Goal: Task Accomplishment & Management: Manage account settings

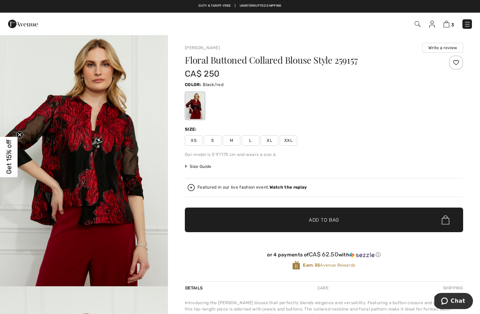
click at [434, 25] on img at bounding box center [432, 24] width 6 height 7
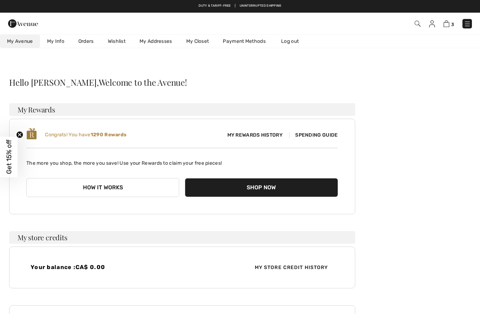
click at [88, 40] on link "Orders" at bounding box center [86, 41] width 30 height 13
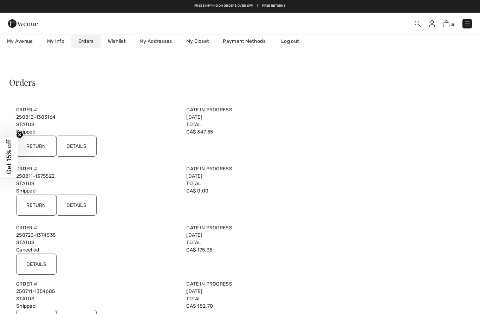
click at [83, 145] on input "Details" at bounding box center [76, 146] width 40 height 21
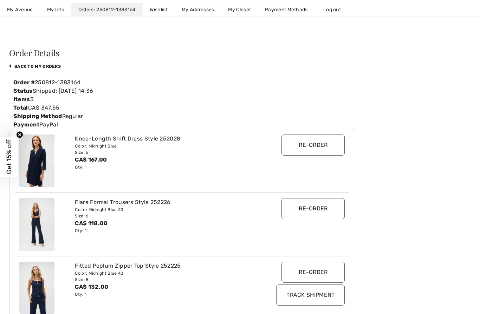
scroll to position [30, 0]
click at [45, 65] on link "back to My Orders" at bounding box center [35, 65] width 52 height 5
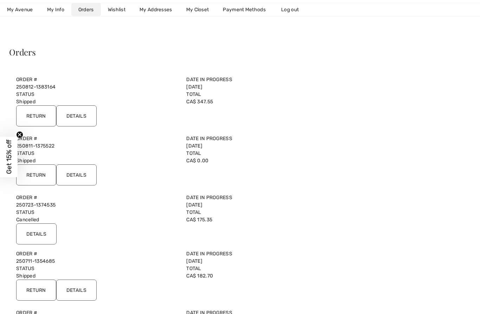
click at [40, 113] on input "Return" at bounding box center [36, 115] width 40 height 21
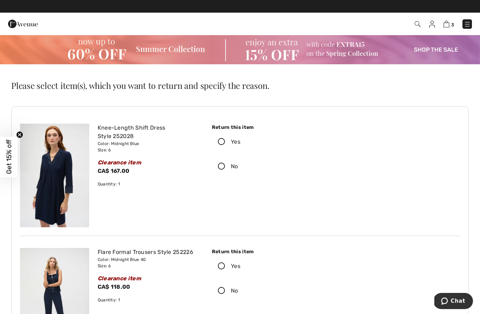
click at [220, 143] on icon at bounding box center [221, 142] width 19 height 7
click at [240, 143] on input "Yes" at bounding box center [242, 141] width 5 height 21
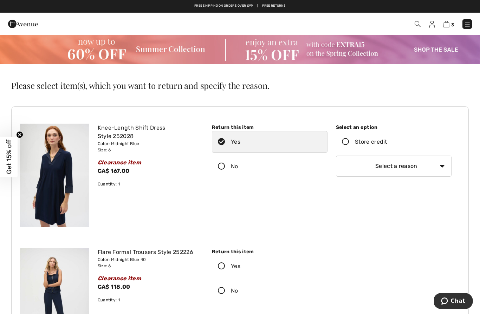
click at [347, 143] on icon at bounding box center [345, 142] width 19 height 7
click at [387, 143] on input "Store credit" at bounding box center [389, 141] width 5 height 21
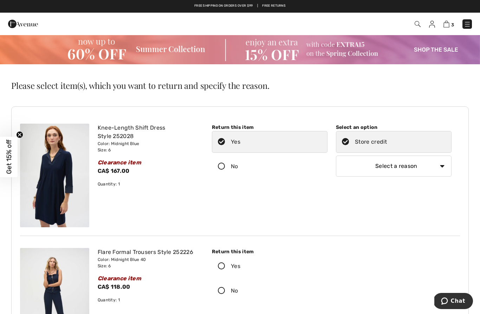
click at [368, 166] on select "Select a reason I received the wrong product or size My order arrived too late …" at bounding box center [394, 166] width 116 height 21
select select "other"
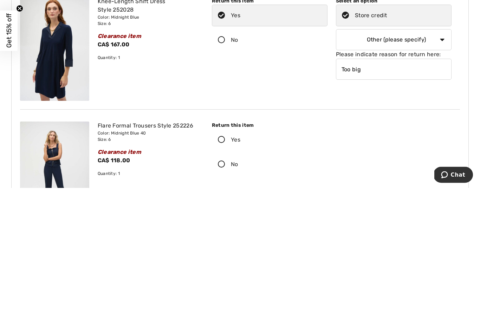
scroll to position [127, 0]
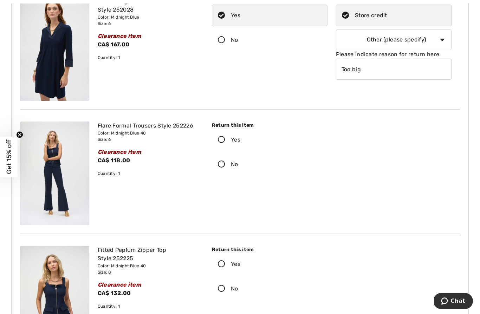
type input "Too big"
click at [287, 81] on div "Return this item Yes No Select an option" at bounding box center [332, 49] width 257 height 104
click at [222, 137] on icon at bounding box center [221, 139] width 19 height 7
click at [240, 137] on input "Yes" at bounding box center [242, 139] width 5 height 21
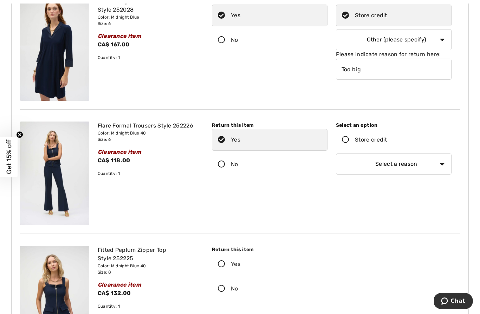
click at [349, 140] on icon at bounding box center [345, 139] width 19 height 7
click at [387, 140] on input "Store credit" at bounding box center [389, 139] width 5 height 21
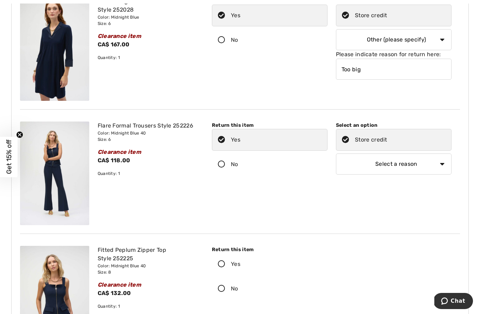
click at [439, 166] on select "Select a reason I received the wrong product or size My order arrived too late …" at bounding box center [394, 164] width 116 height 21
select select "other"
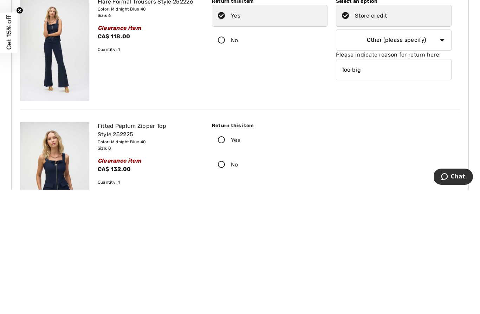
type input "Too big"
click at [349, 114] on div "Flare Formal Trousers Style 252226 Color: Midnight Blue 40 Size: 6 Clearance it…" at bounding box center [240, 174] width 440 height 121
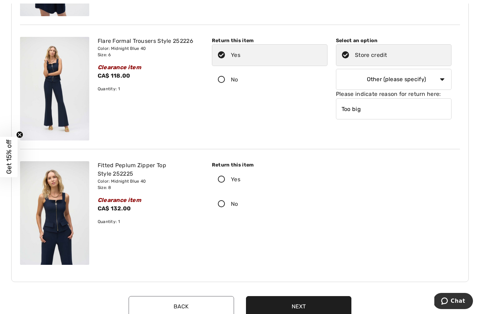
scroll to position [202, 0]
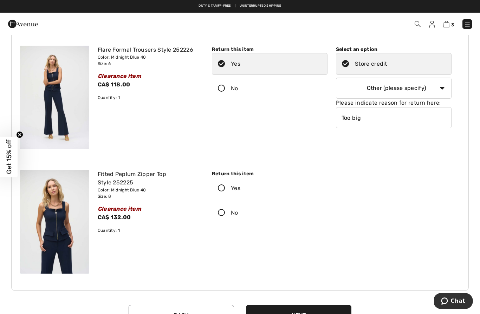
click at [223, 193] on label "Yes" at bounding box center [270, 189] width 116 height 22
click at [240, 193] on input "Yes" at bounding box center [242, 188] width 5 height 21
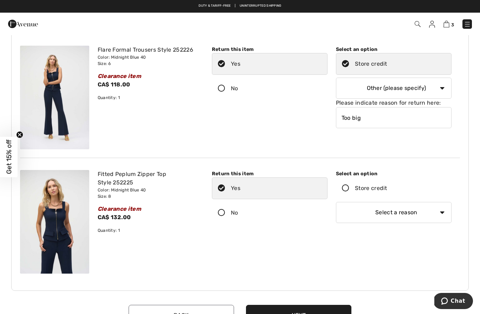
click at [342, 193] on label "Store credit" at bounding box center [394, 189] width 116 height 22
click at [387, 193] on input "Store credit" at bounding box center [389, 188] width 5 height 21
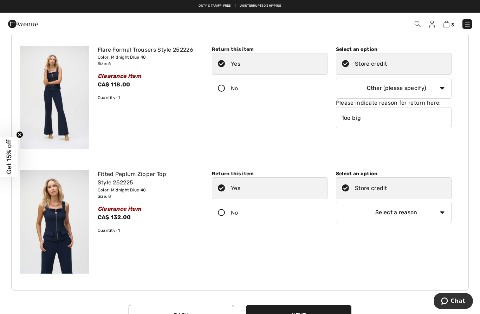
click at [357, 217] on select "Select a reason I received the wrong product or size My order arrived too late …" at bounding box center [394, 212] width 116 height 21
select select "other"
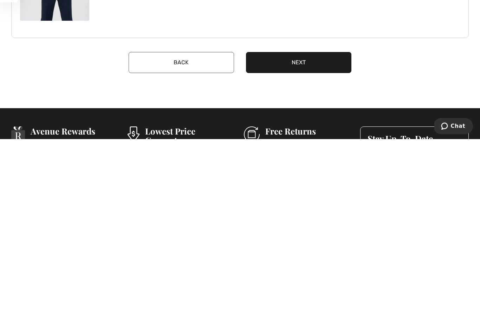
scroll to position [291, 0]
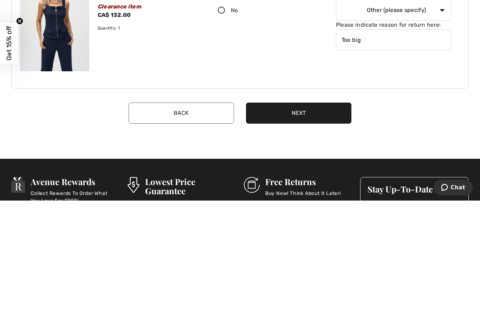
type input "Too big"
click at [320, 217] on button "Next" at bounding box center [298, 227] width 105 height 21
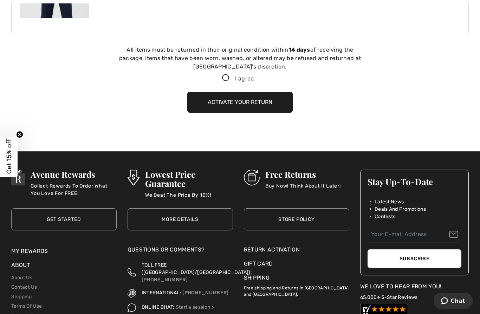
scroll to position [462, 0]
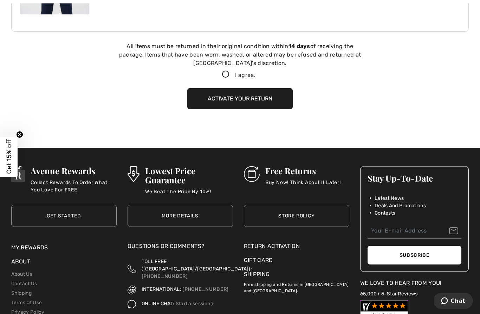
click at [229, 74] on icon at bounding box center [226, 74] width 19 height 7
click at [256, 74] on input "I agree." at bounding box center [258, 75] width 5 height 5
checkbox input "true"
click at [262, 102] on button "Activate your return" at bounding box center [239, 98] width 105 height 21
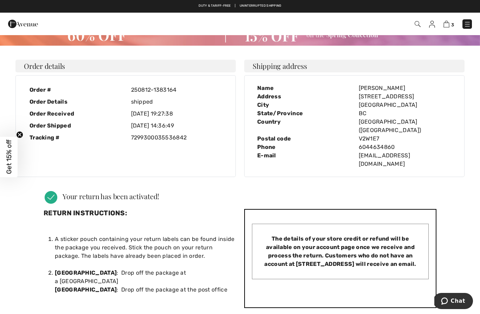
scroll to position [0, 0]
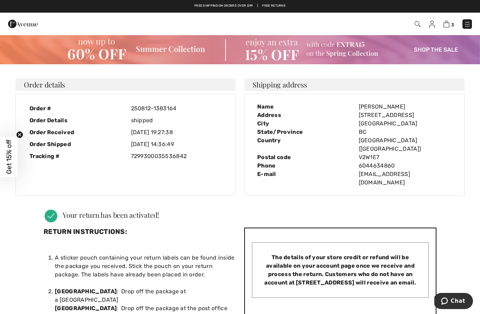
click at [431, 26] on img at bounding box center [432, 24] width 6 height 7
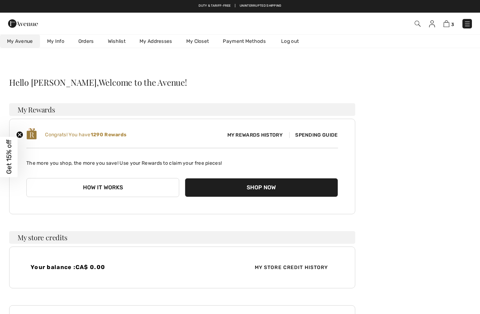
click at [88, 40] on link "Orders" at bounding box center [86, 41] width 30 height 13
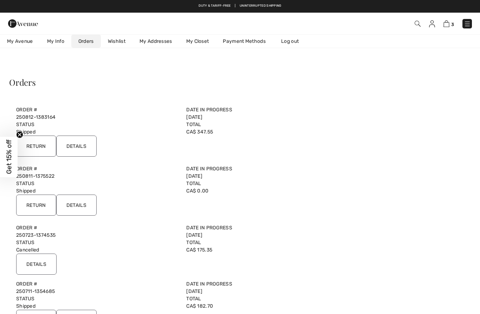
click at [78, 149] on input "Details" at bounding box center [76, 146] width 40 height 21
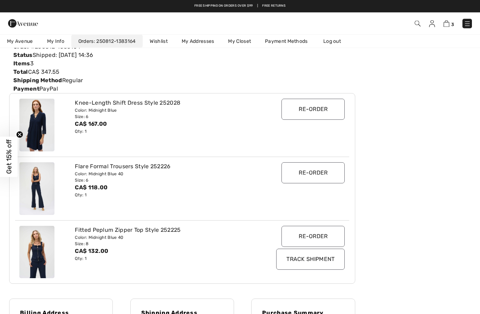
scroll to position [59, 0]
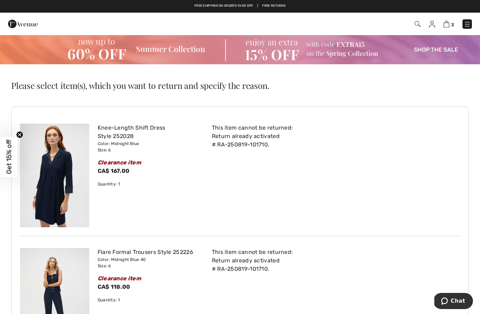
click at [434, 23] on img at bounding box center [432, 24] width 6 height 7
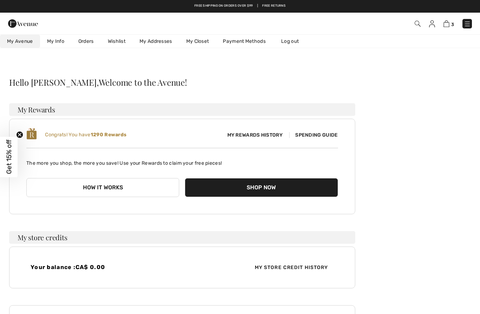
click at [162, 39] on link "My Addresses" at bounding box center [156, 41] width 47 height 13
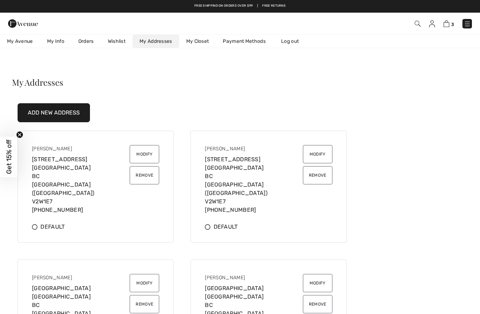
click at [88, 42] on link "Orders" at bounding box center [86, 41] width 30 height 13
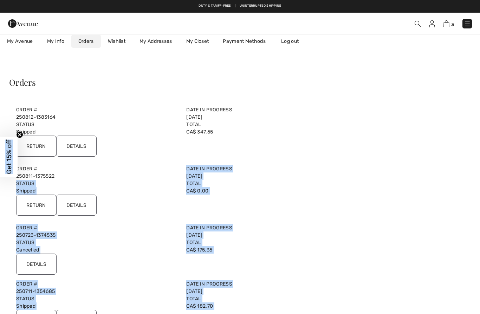
click at [154, 158] on div "Return Details" at bounding box center [182, 148] width 341 height 24
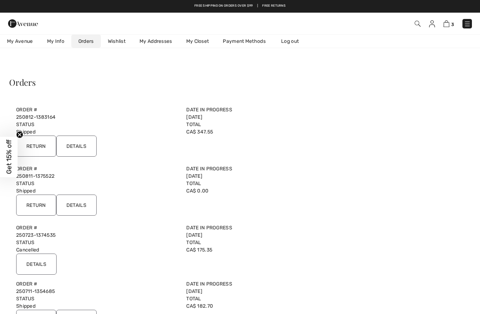
click at [21, 132] on circle "Close teaser" at bounding box center [20, 134] width 7 height 7
click at [34, 176] on link "250811-1375522" at bounding box center [35, 176] width 38 height 6
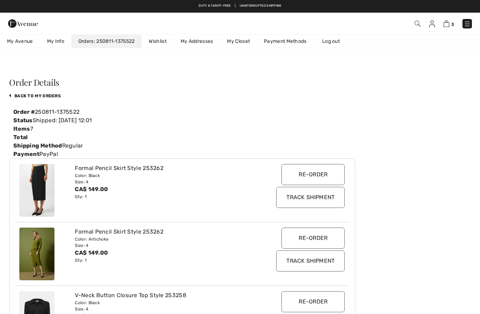
click at [51, 97] on link "back to My Orders" at bounding box center [35, 96] width 52 height 5
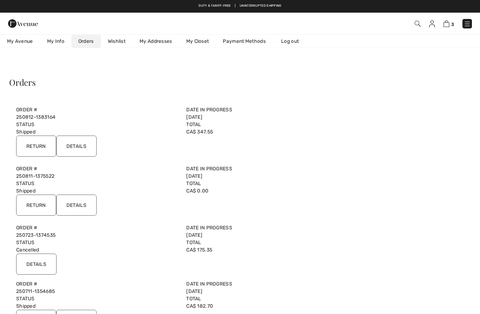
click at [39, 203] on input "Return" at bounding box center [36, 205] width 40 height 21
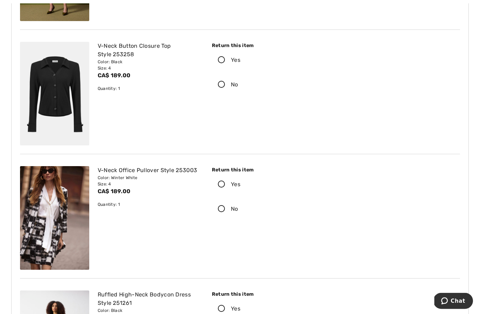
scroll to position [331, 0]
click at [221, 184] on icon at bounding box center [221, 184] width 19 height 7
click at [240, 184] on input "Yes" at bounding box center [242, 184] width 5 height 21
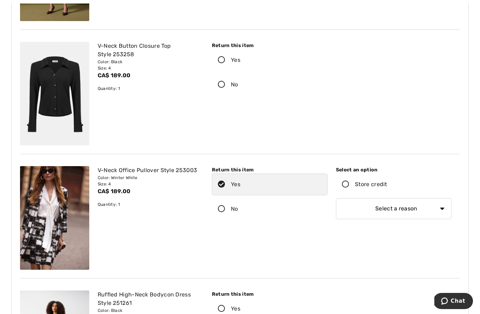
click at [345, 185] on icon at bounding box center [345, 184] width 19 height 7
click at [387, 185] on input "Store credit" at bounding box center [389, 184] width 5 height 21
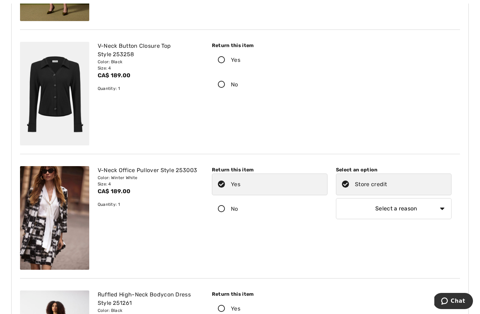
click at [366, 212] on select "Select a reason I received the wrong product or size My order arrived too late …" at bounding box center [394, 208] width 116 height 21
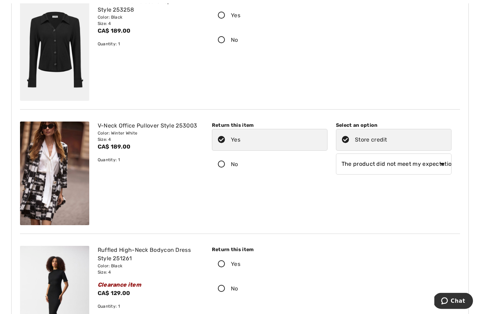
scroll to position [375, 0]
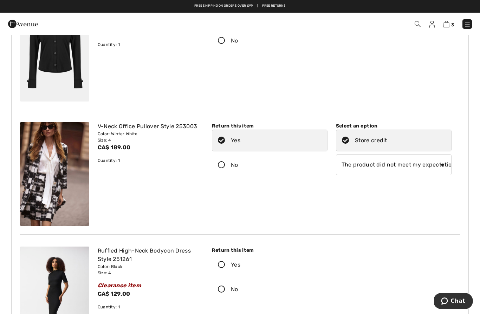
click at [383, 163] on select "Select a reason I received the wrong product or size My order arrived too late …" at bounding box center [394, 164] width 116 height 21
click at [347, 139] on icon at bounding box center [345, 140] width 19 height 7
click at [387, 139] on input "Store credit" at bounding box center [389, 140] width 5 height 21
click at [345, 141] on icon at bounding box center [345, 140] width 19 height 7
click at [387, 141] on input "Store credit" at bounding box center [389, 140] width 5 height 21
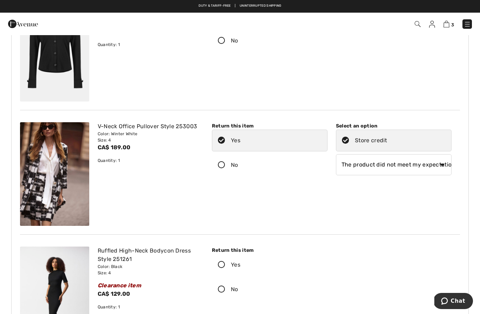
click at [382, 166] on select "Select a reason I received the wrong product or size My order arrived too late …" at bounding box center [394, 164] width 116 height 21
select select "other"
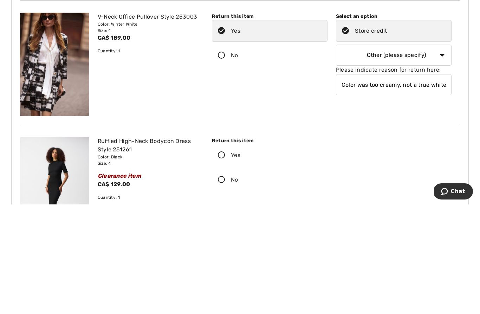
click at [349, 184] on input "Color was too creamy, not a true white" at bounding box center [394, 194] width 116 height 21
click at [341, 184] on input "Colour was too creamy, not a true white" at bounding box center [394, 194] width 116 height 21
click at [435, 184] on input "Colour was too creamy, not a true white" at bounding box center [394, 194] width 116 height 21
click at [417, 184] on input "Colour was too creamy, not a true white" at bounding box center [394, 194] width 116 height 21
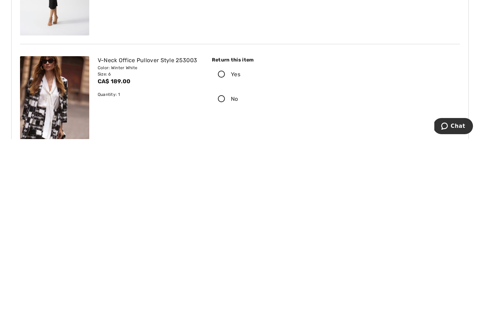
scroll to position [518, 0]
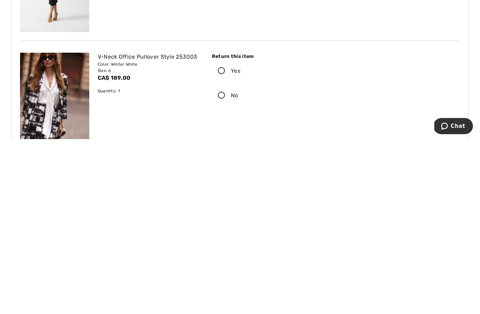
type input "Colour was too creamy, not a true white"
click at [223, 243] on icon at bounding box center [221, 246] width 19 height 7
click at [240, 236] on input "Yes" at bounding box center [242, 246] width 5 height 21
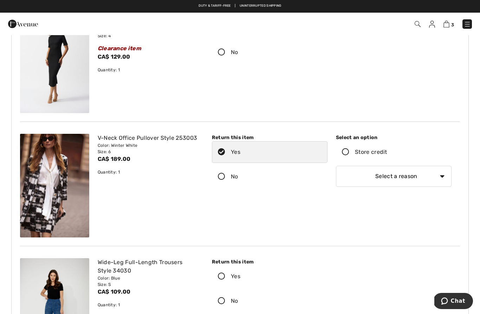
scroll to position [605, 0]
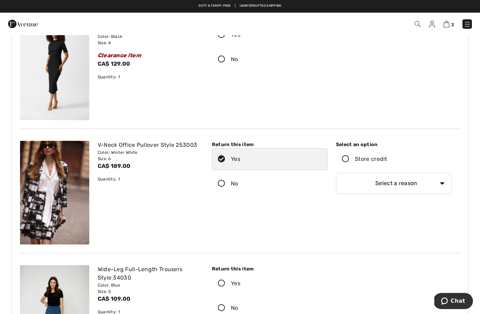
click at [347, 159] on icon at bounding box center [345, 159] width 19 height 7
click at [387, 159] on input "Store credit" at bounding box center [389, 159] width 5 height 21
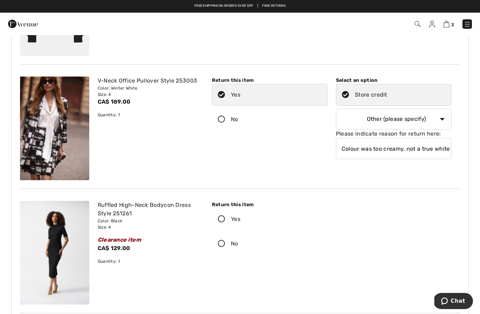
scroll to position [421, 0]
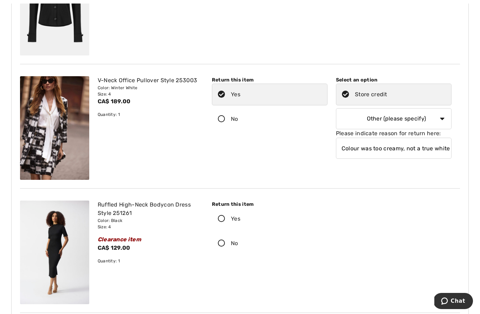
click at [301, 163] on div "Return this item Yes No Select an option" at bounding box center [332, 128] width 257 height 104
click at [384, 170] on div "Return this item Yes No Select an option" at bounding box center [332, 128] width 257 height 104
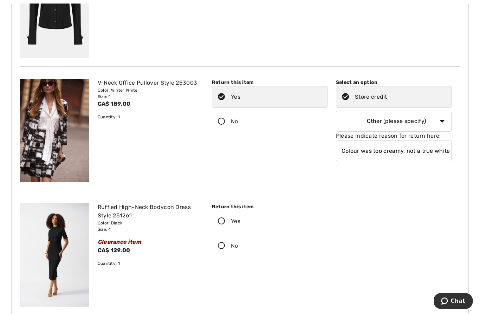
scroll to position [417, 0]
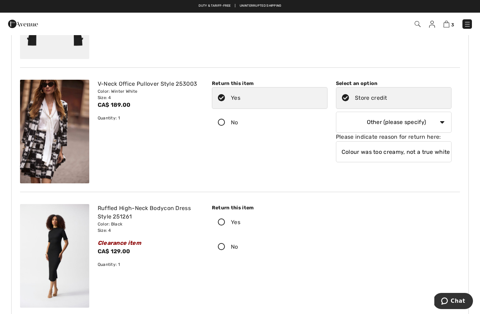
click at [442, 123] on select "Select a reason I received the wrong product or size My order arrived too late …" at bounding box center [394, 122] width 116 height 21
click at [298, 170] on div "Return this item Yes No Select an option" at bounding box center [332, 132] width 257 height 104
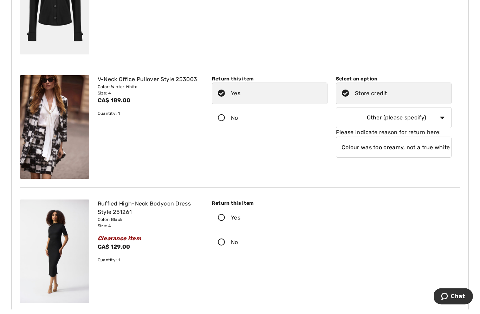
click at [434, 147] on input "Colour was too creamy, not a true white" at bounding box center [394, 152] width 116 height 21
click at [304, 149] on div "Return this item Yes No" at bounding box center [270, 119] width 124 height 79
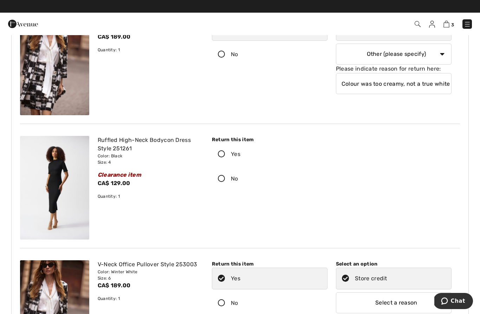
scroll to position [484, 0]
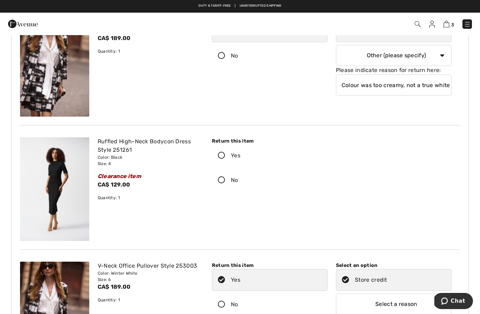
click at [369, 308] on select "Select a reason I received the wrong product or size My order arrived too late …" at bounding box center [394, 304] width 116 height 21
select select "other"
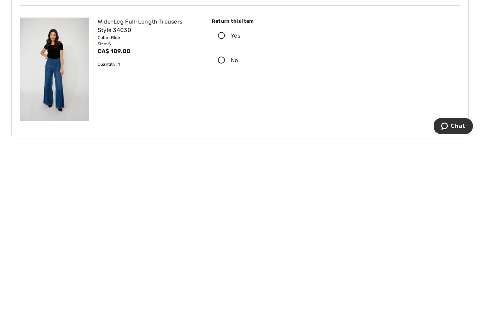
scroll to position [678, 0]
type input "Colour was too creamy, not a true white"
click at [219, 200] on label "Yes" at bounding box center [270, 211] width 116 height 22
click at [240, 200] on input "Yes" at bounding box center [242, 210] width 5 height 21
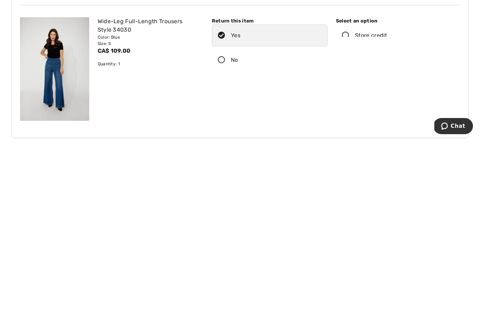
scroll to position [854, 0]
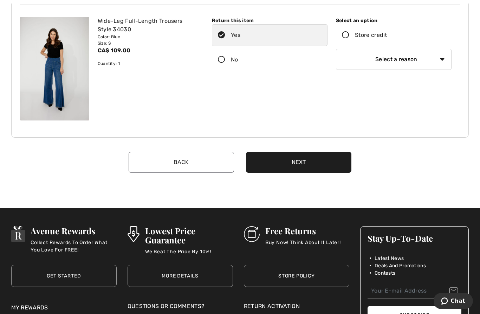
click at [346, 34] on icon at bounding box center [345, 35] width 19 height 7
click at [387, 34] on input "Store credit" at bounding box center [389, 35] width 5 height 21
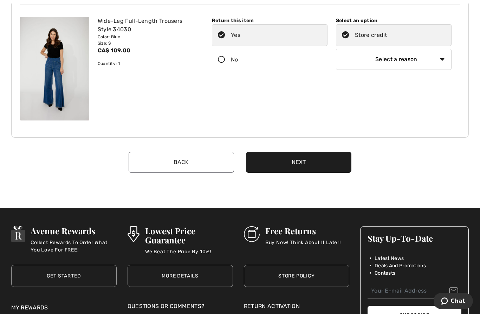
click at [361, 56] on select "Select a reason I received the wrong product or size My order arrived too late …" at bounding box center [394, 59] width 116 height 21
select select "other"
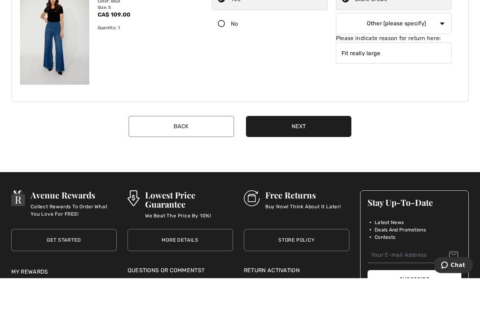
type input "Fit really large"
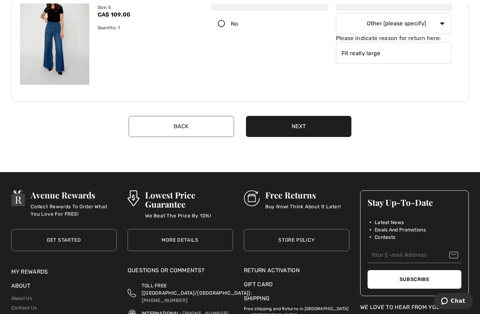
click at [322, 132] on button "Next" at bounding box center [298, 126] width 105 height 21
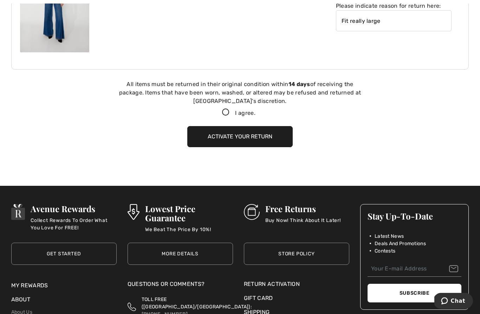
scroll to position [959, 0]
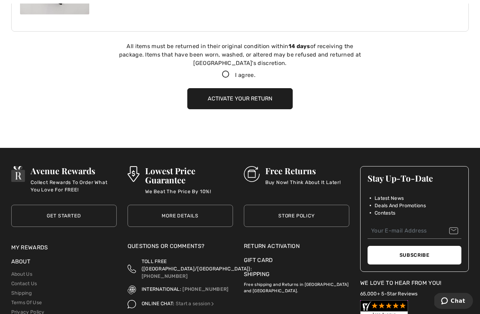
click at [224, 80] on label "I agree." at bounding box center [240, 75] width 47 height 8
click at [256, 77] on input "I agree." at bounding box center [258, 75] width 5 height 5
checkbox input "true"
click at [256, 106] on button "Activate your return" at bounding box center [239, 98] width 105 height 21
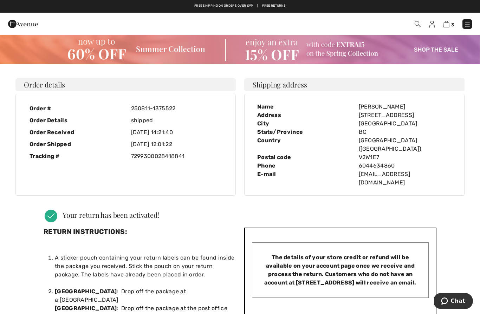
scroll to position [0, 0]
click at [448, 22] on img at bounding box center [447, 24] width 6 height 7
click at [449, 26] on img at bounding box center [447, 24] width 6 height 7
